Goal: Information Seeking & Learning: Learn about a topic

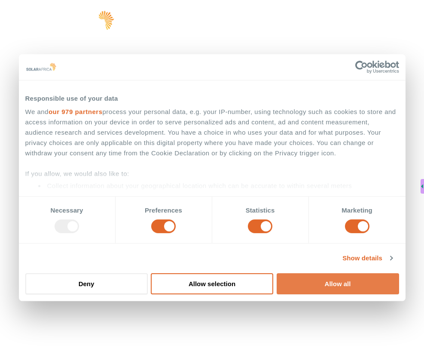
click at [325, 291] on button "Allow all" at bounding box center [338, 283] width 122 height 21
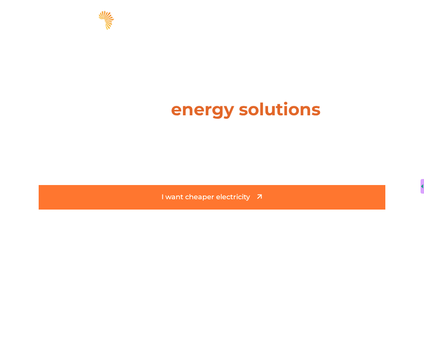
click at [202, 204] on link "I want cheaper electricity" at bounding box center [212, 197] width 347 height 24
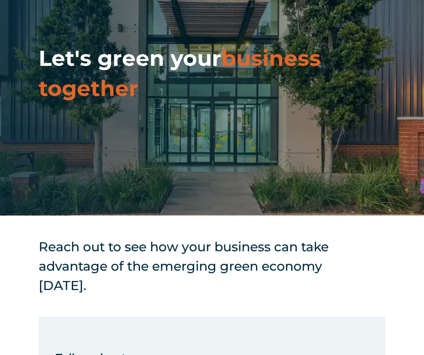
scroll to position [19, 0]
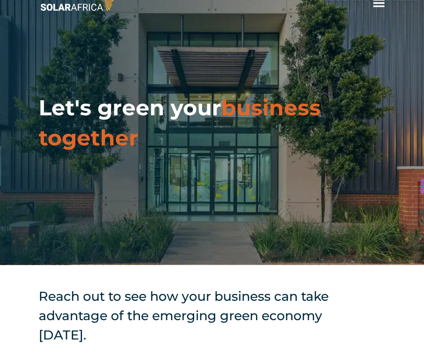
click at [384, 6] on span "hello" at bounding box center [379, 3] width 13 height 13
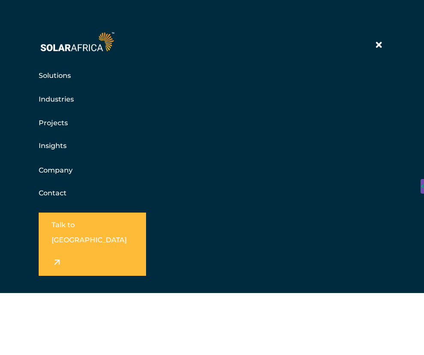
click at [52, 124] on link "Projects" at bounding box center [53, 122] width 29 height 11
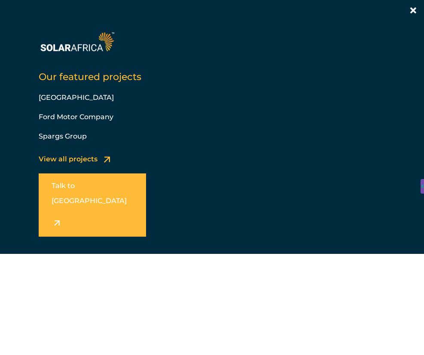
click at [92, 162] on link "View all projects" at bounding box center [68, 159] width 59 height 8
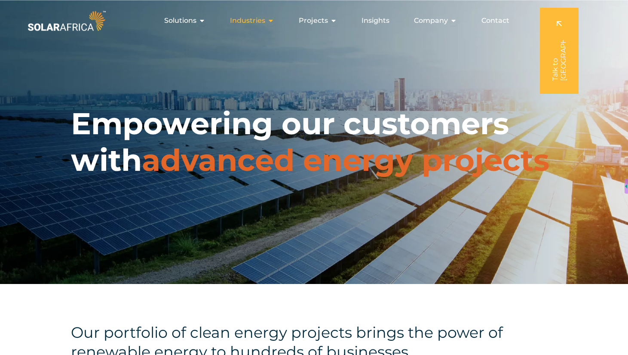
click at [259, 21] on span "Industries" at bounding box center [247, 20] width 35 height 10
